Goal: Task Accomplishment & Management: Use online tool/utility

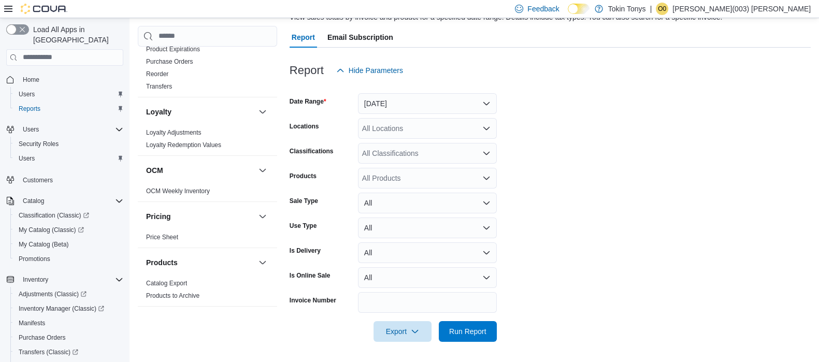
scroll to position [517, 0]
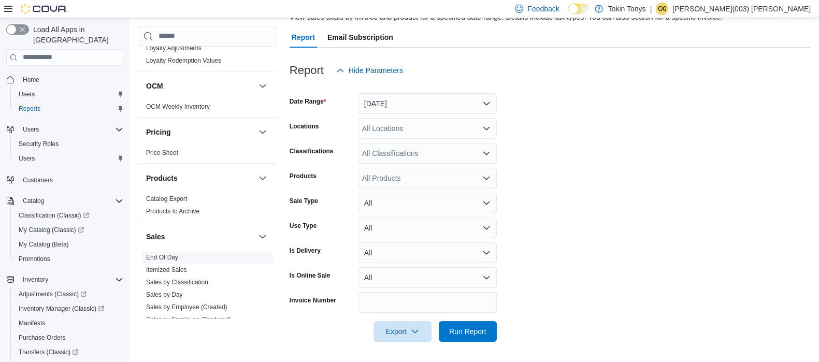
click at [183, 255] on span "End Of Day" at bounding box center [207, 257] width 131 height 12
click at [165, 254] on link "End Of Day" at bounding box center [162, 257] width 32 height 7
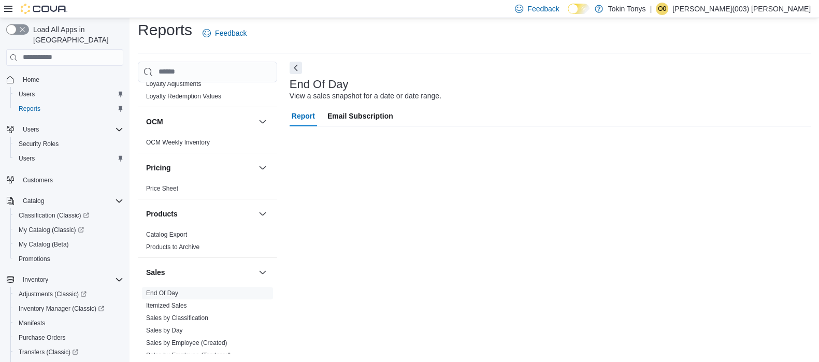
scroll to position [7, 0]
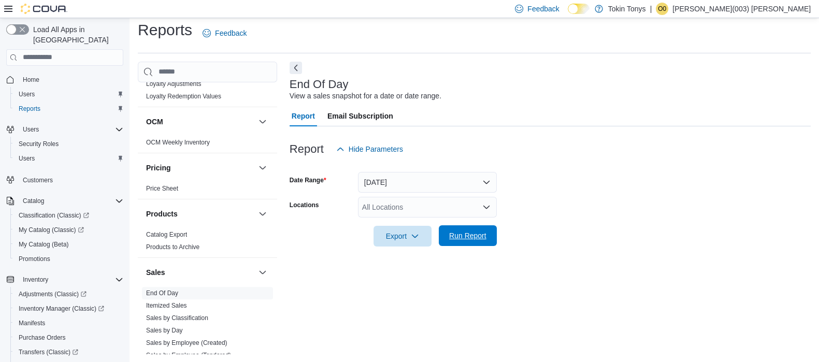
click at [456, 240] on span "Run Report" at bounding box center [468, 235] width 46 height 21
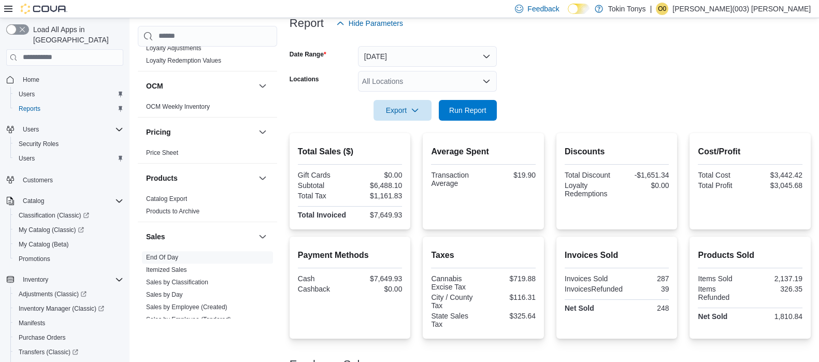
scroll to position [136, 0]
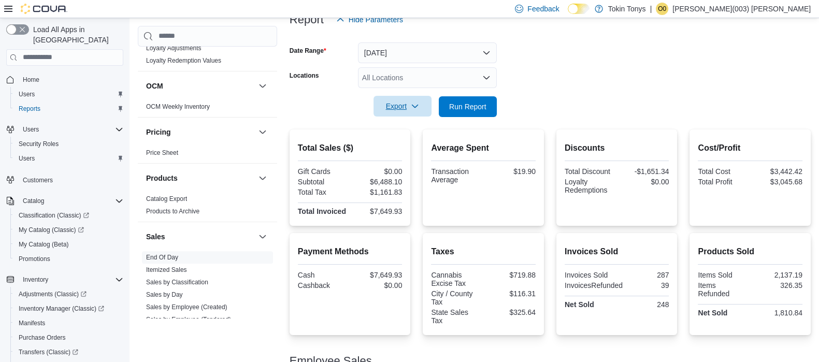
click at [410, 107] on span "Export" at bounding box center [403, 106] width 46 height 21
click at [390, 144] on span "Export to Pdf" at bounding box center [404, 148] width 47 height 8
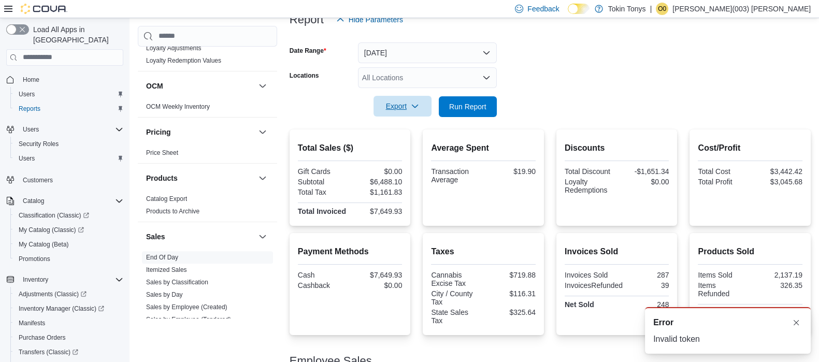
scroll to position [0, 0]
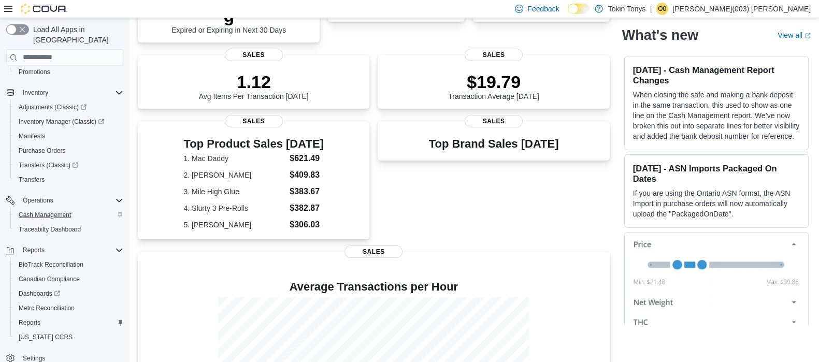
scroll to position [258, 0]
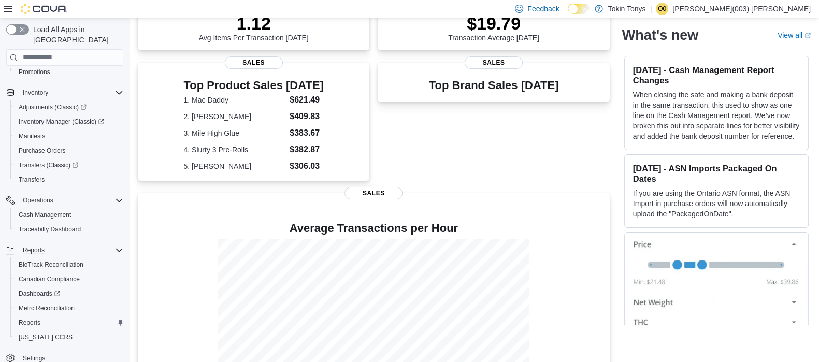
click at [55, 244] on div "Reports" at bounding box center [71, 250] width 105 height 12
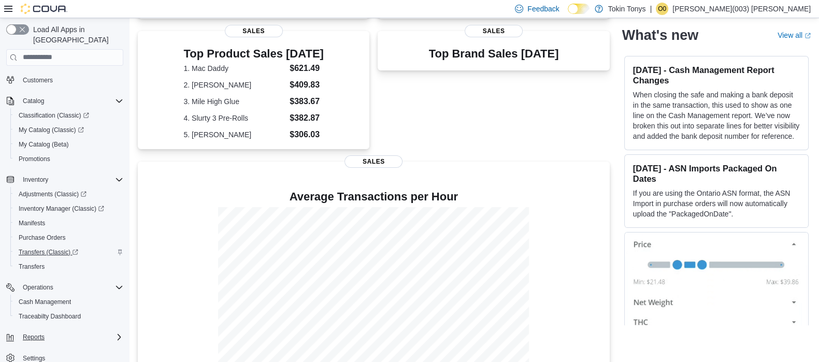
scroll to position [307, 0]
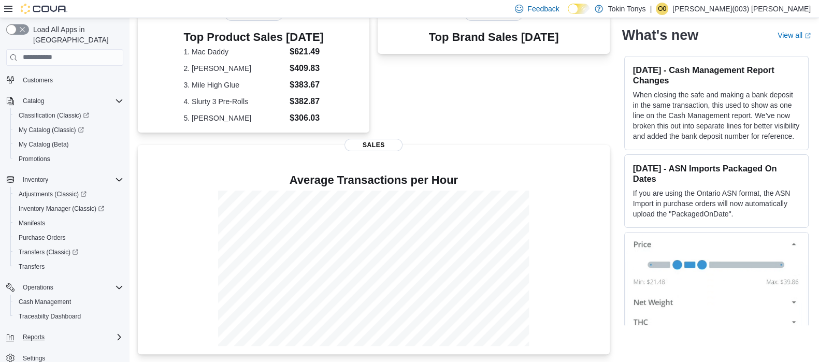
click at [118, 333] on icon "Complex example" at bounding box center [119, 337] width 8 height 8
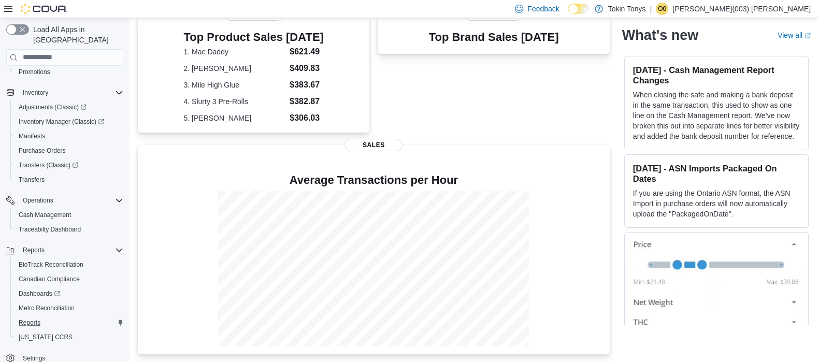
click at [56, 316] on div "Reports" at bounding box center [68, 322] width 109 height 12
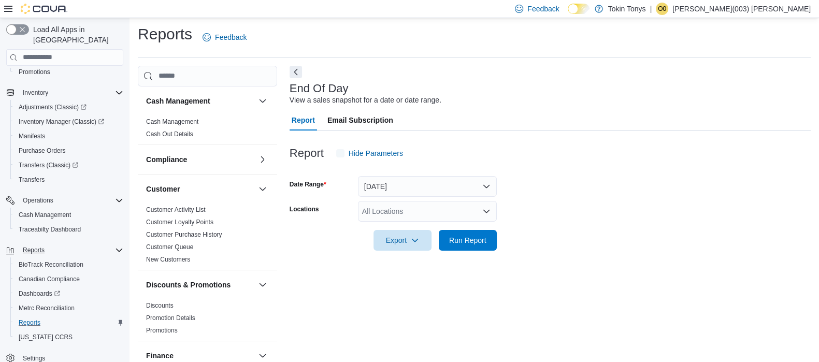
scroll to position [7, 0]
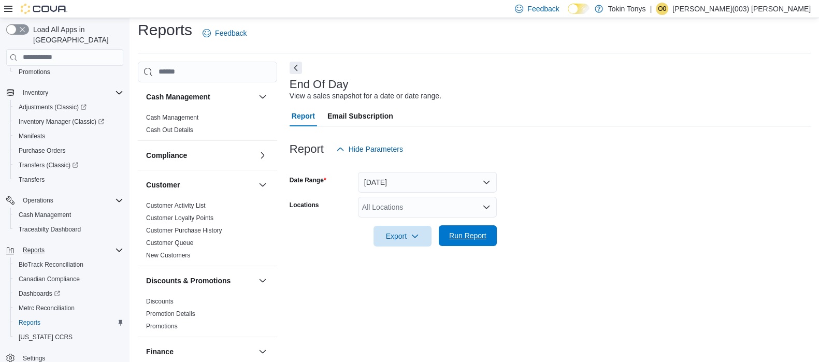
click at [444, 237] on button "Run Report" at bounding box center [468, 235] width 58 height 21
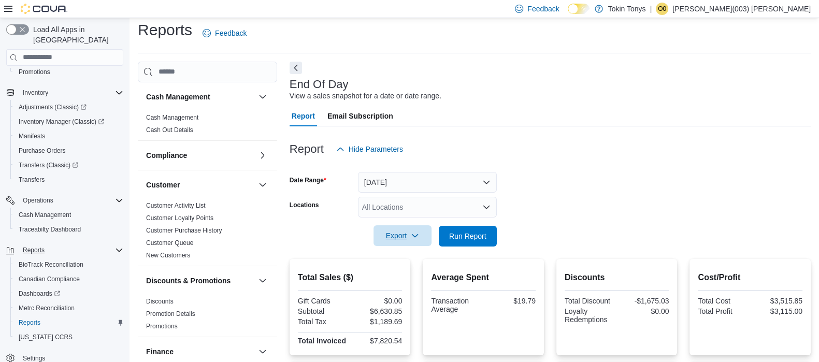
click at [425, 239] on button "Export" at bounding box center [402, 235] width 58 height 21
click at [406, 268] on button "Export to Pdf" at bounding box center [403, 277] width 59 height 21
